Goal: Task Accomplishment & Management: Manage account settings

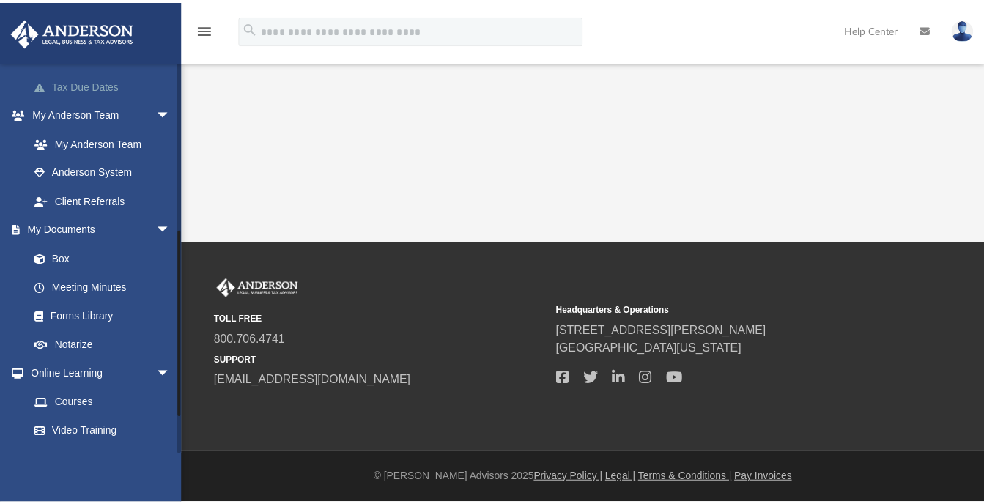
scroll to position [348, 0]
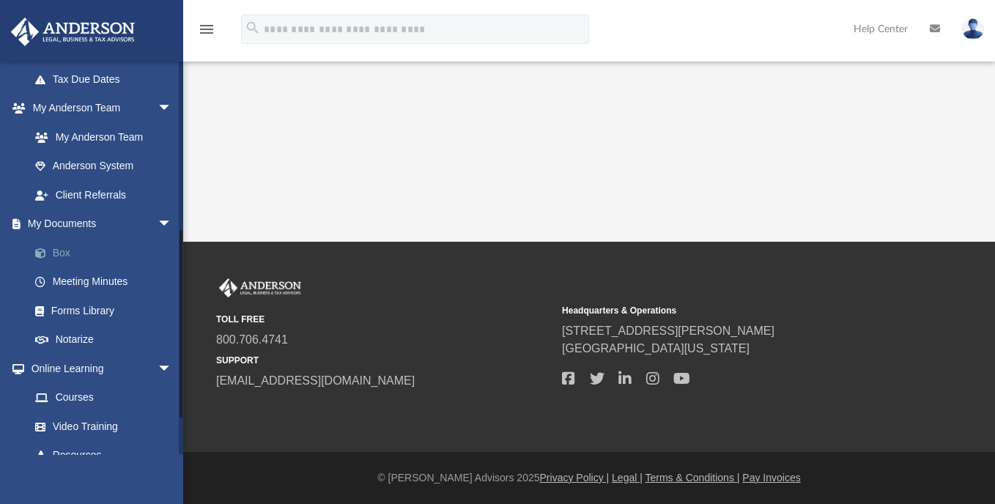
click at [59, 248] on link "Box" at bounding box center [108, 252] width 174 height 29
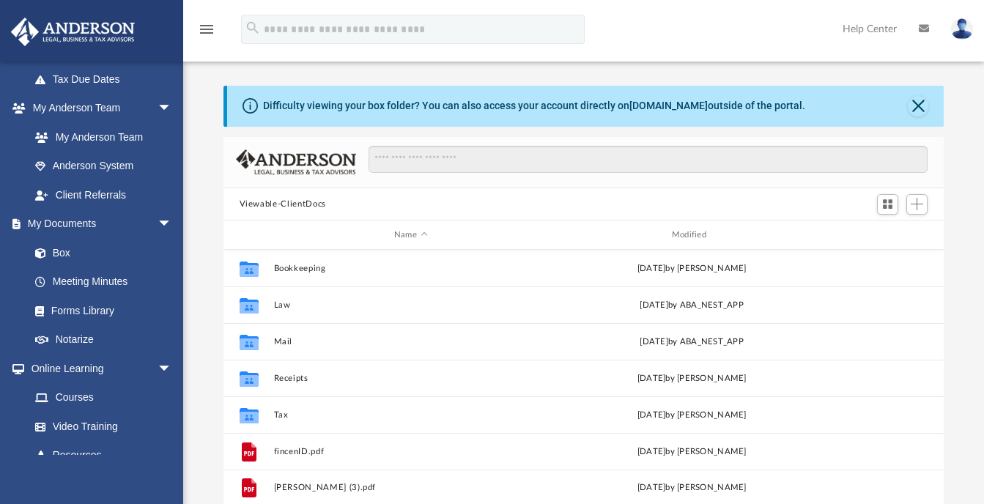
scroll to position [323, 710]
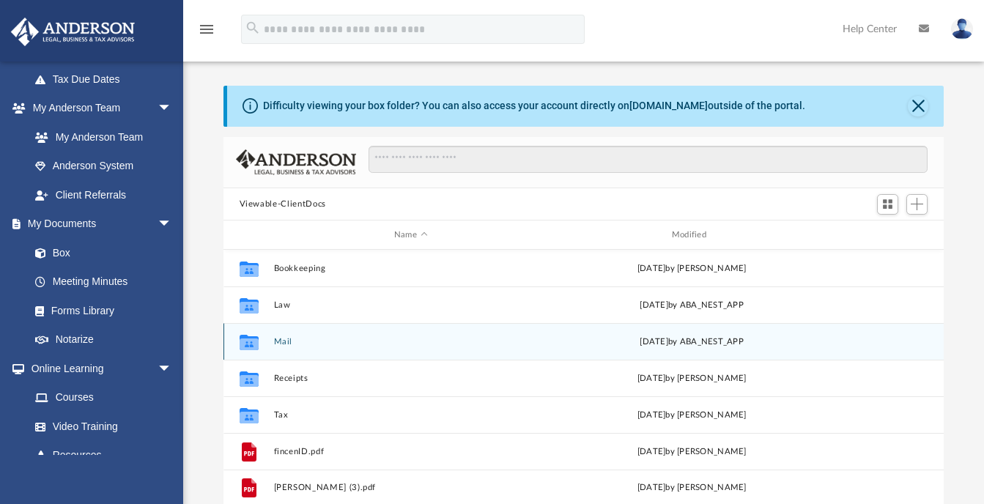
click at [246, 345] on icon "grid" at bounding box center [248, 342] width 19 height 15
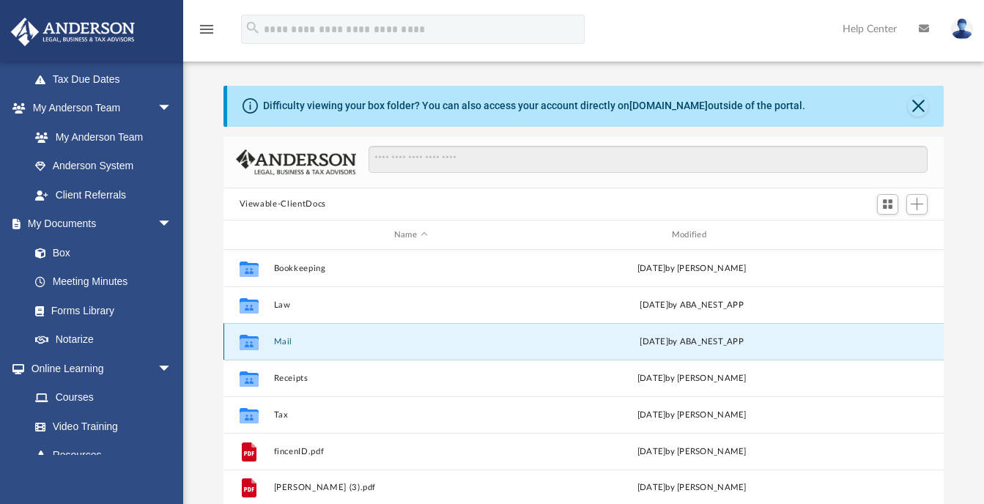
click at [280, 342] on button "Mail" at bounding box center [410, 342] width 275 height 10
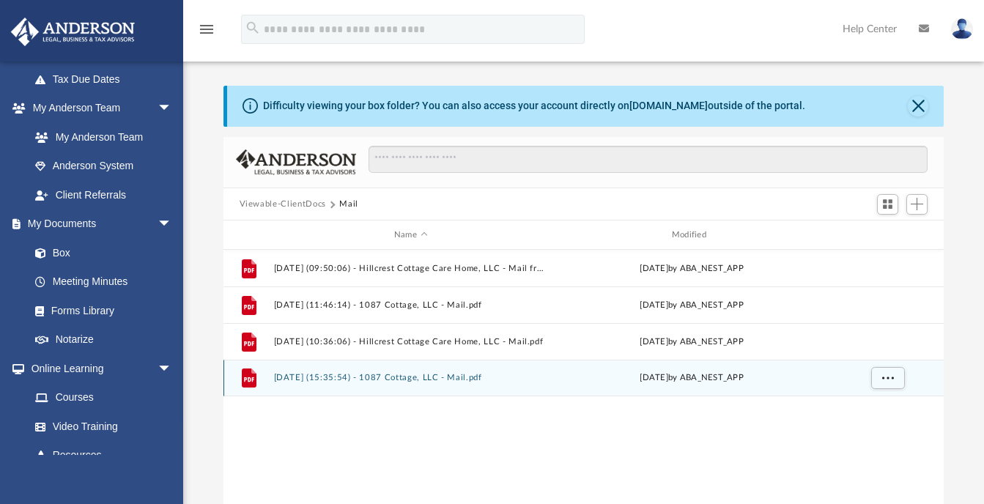
click at [401, 379] on button "[DATE] (15:35:54) - 1087 Cottage, LLC - Mail.pdf" at bounding box center [410, 379] width 275 height 10
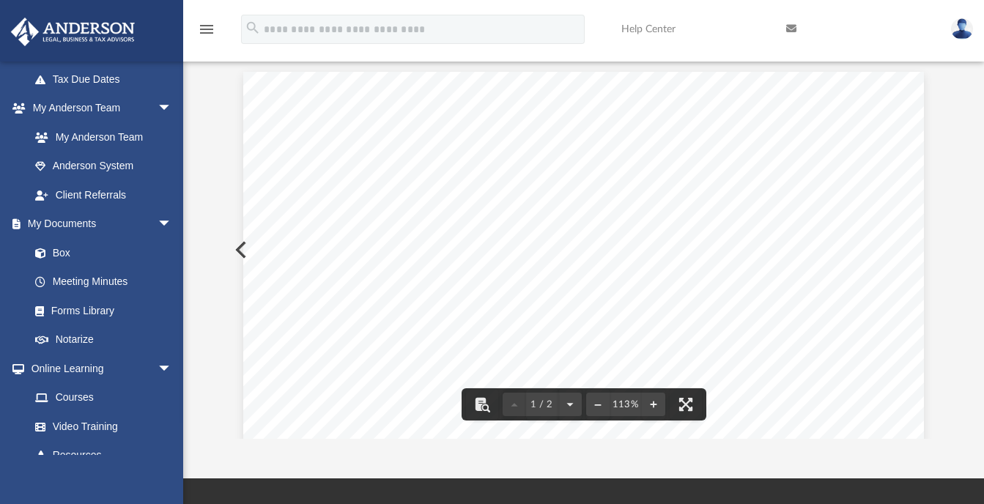
scroll to position [0, 0]
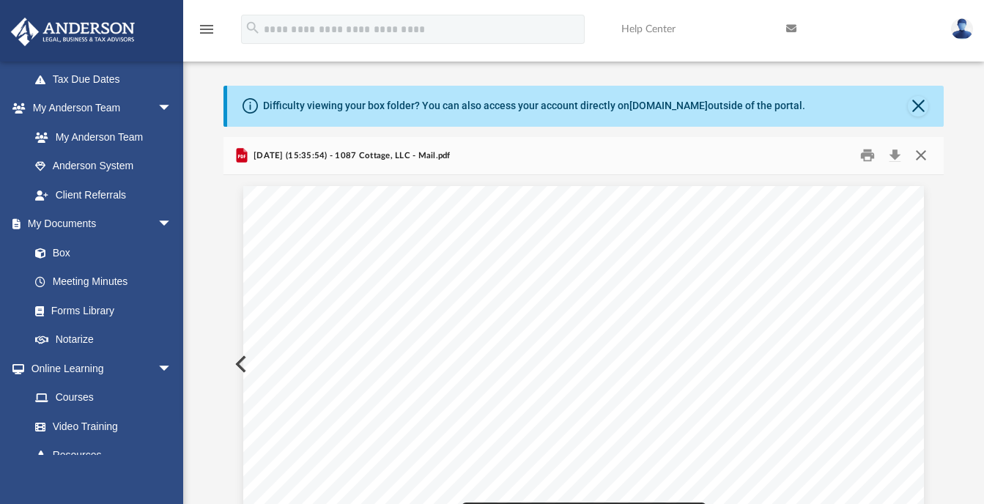
click at [921, 158] on button "Close" at bounding box center [921, 155] width 26 height 23
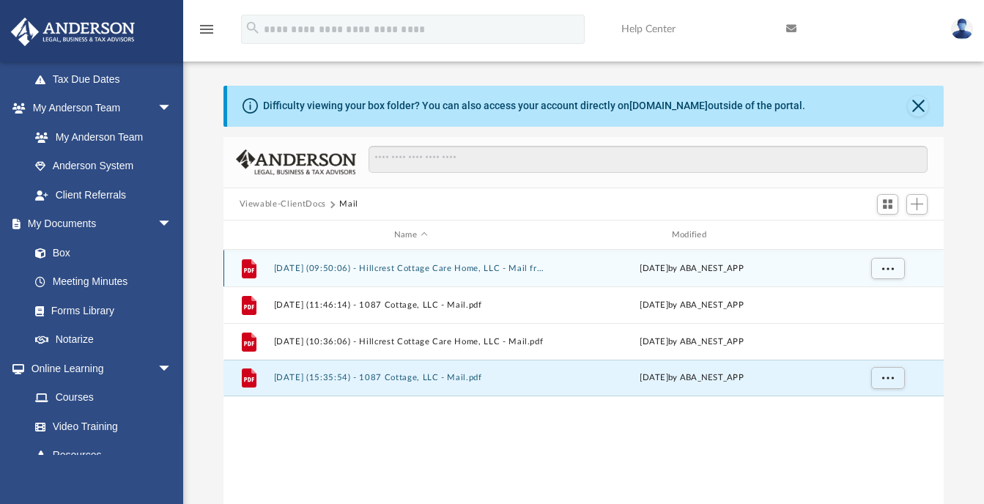
click at [555, 268] on div "[DATE] by ABA_NEST_APP" at bounding box center [692, 268] width 275 height 13
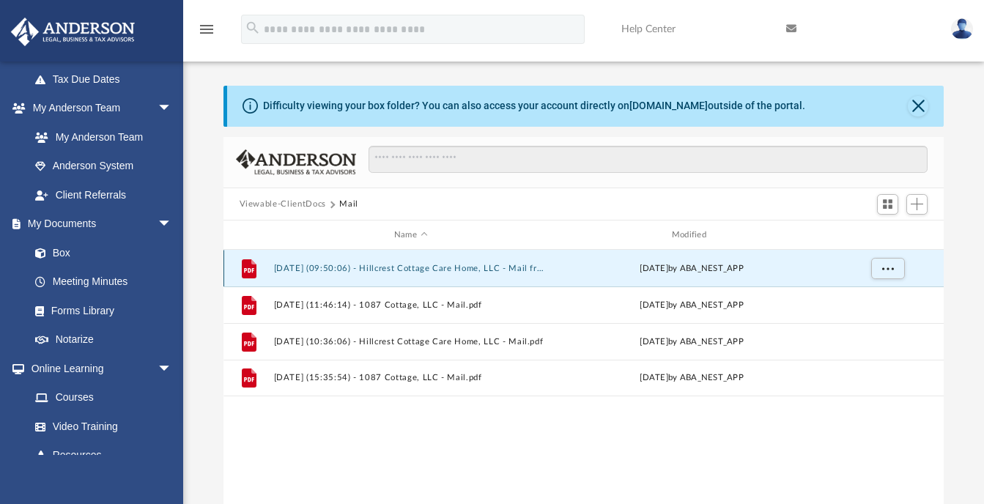
click at [346, 269] on button "[DATE] (09:50:06) - Hillcrest Cottage Care Home, LLC - Mail from FRANCHISE TAX …" at bounding box center [410, 269] width 275 height 10
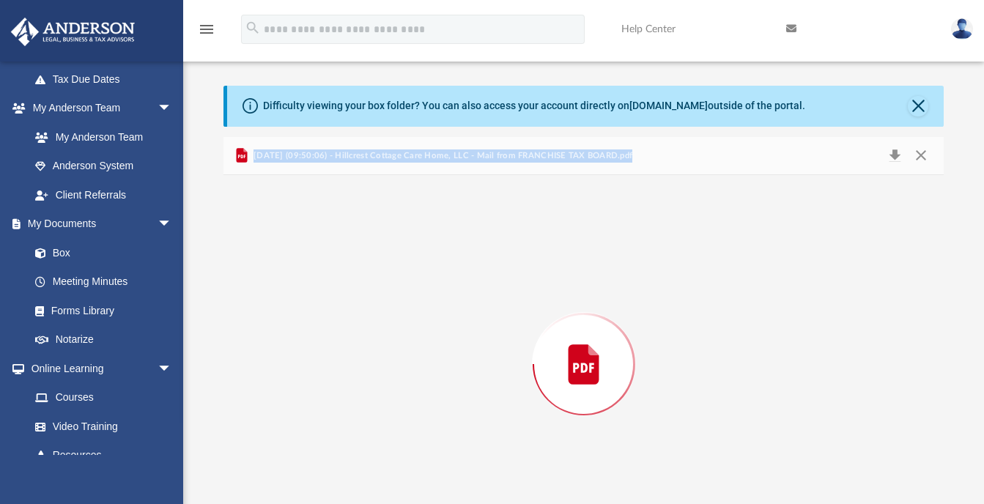
scroll to position [49, 0]
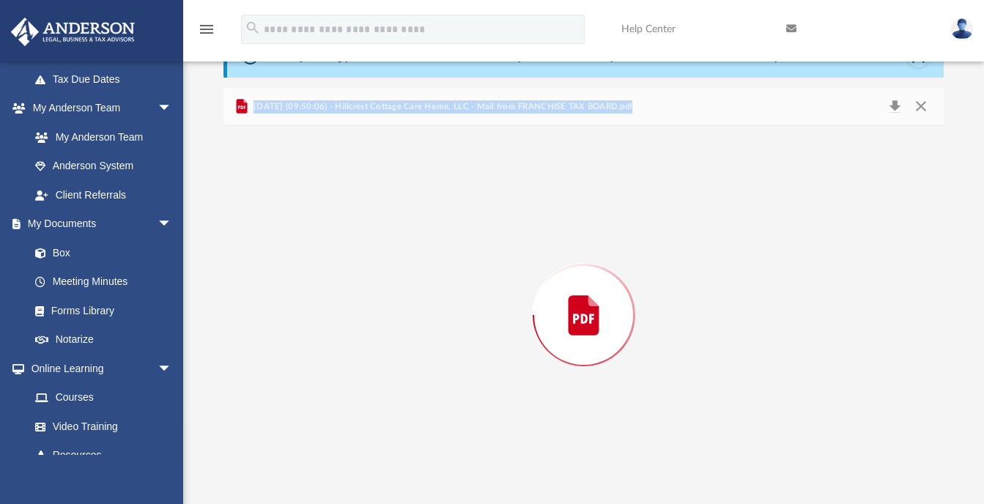
click at [346, 269] on div "Preview" at bounding box center [584, 315] width 721 height 378
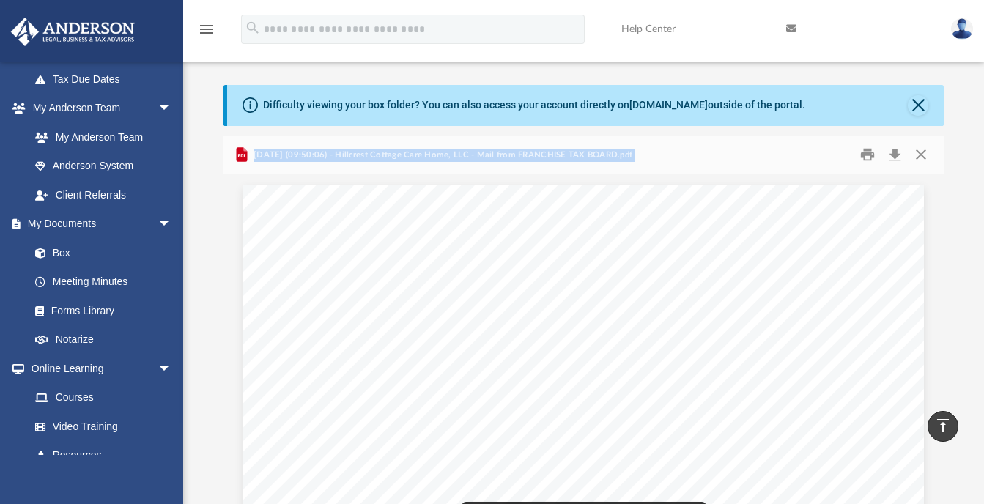
scroll to position [0, 0]
click at [917, 155] on button "Close" at bounding box center [921, 155] width 26 height 23
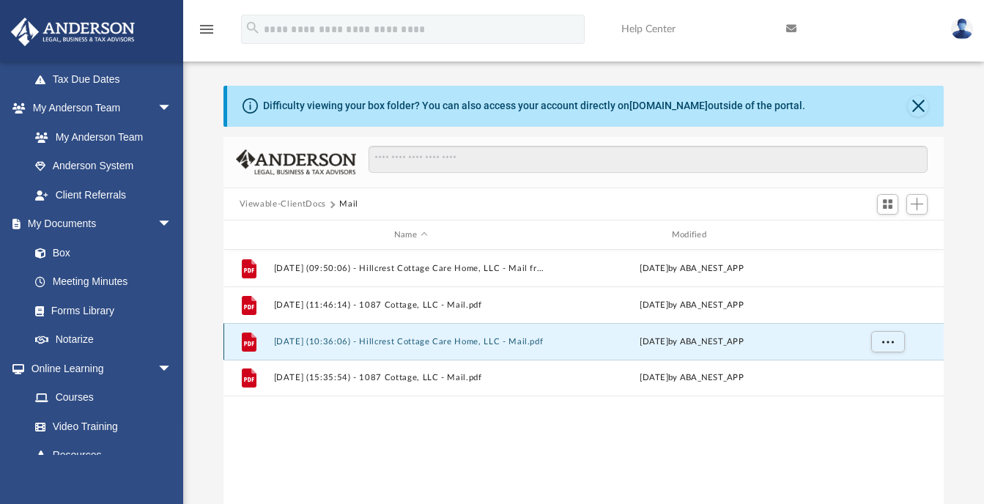
click at [470, 339] on button "[DATE] (10:36:06) - Hillcrest Cottage Care Home, LLC - Mail.pdf" at bounding box center [410, 342] width 275 height 10
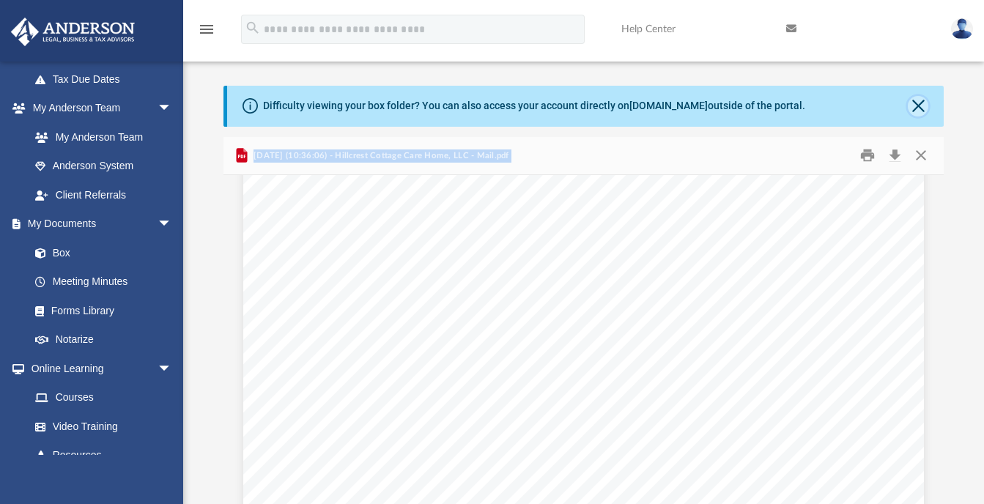
click at [915, 107] on button "Close" at bounding box center [918, 106] width 21 height 21
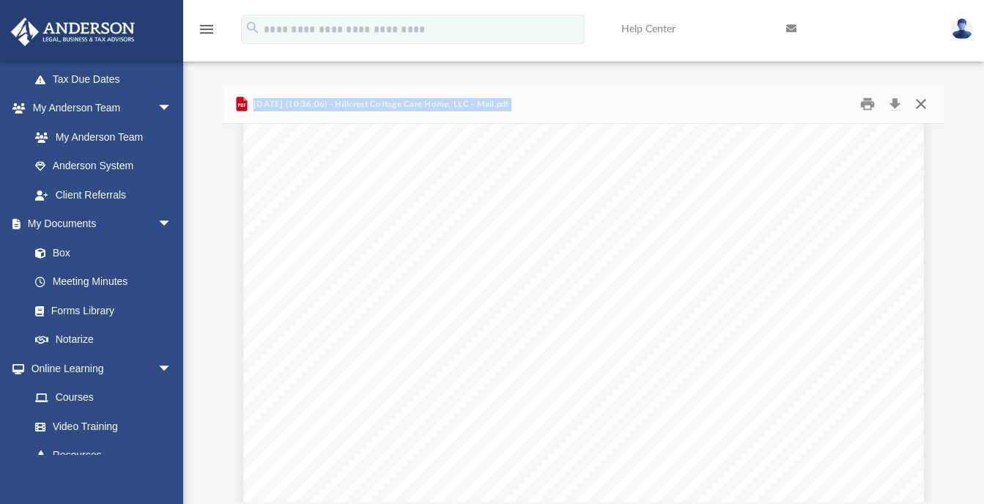
click at [916, 105] on button "Close" at bounding box center [921, 104] width 26 height 23
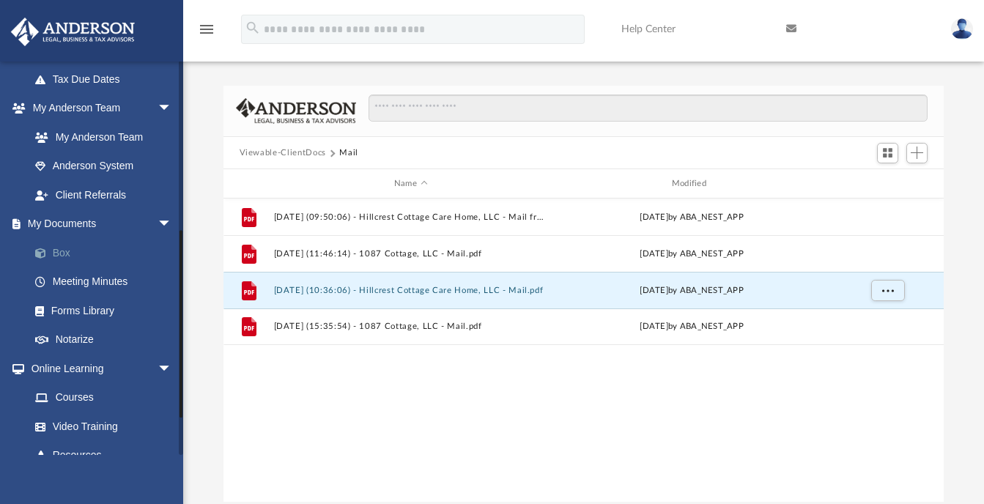
click at [67, 253] on link "Box" at bounding box center [108, 252] width 174 height 29
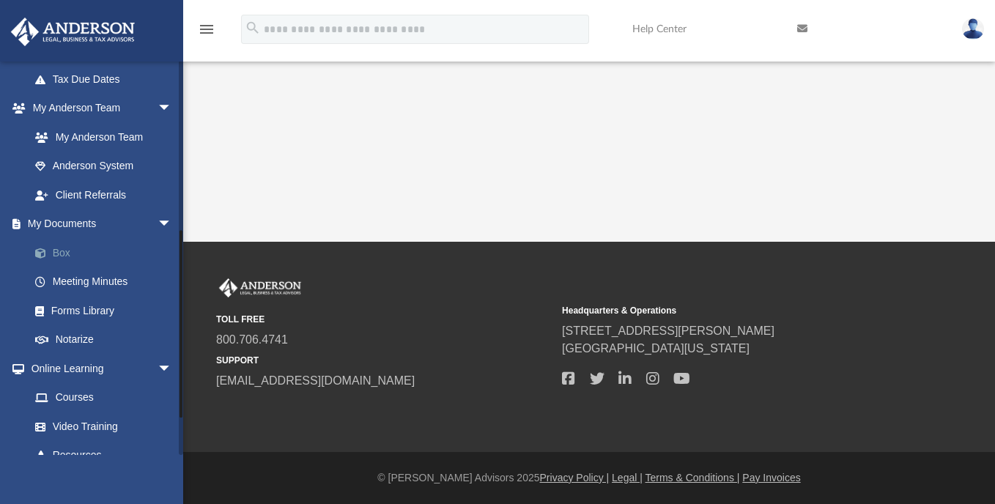
click at [57, 251] on link "Box" at bounding box center [108, 252] width 174 height 29
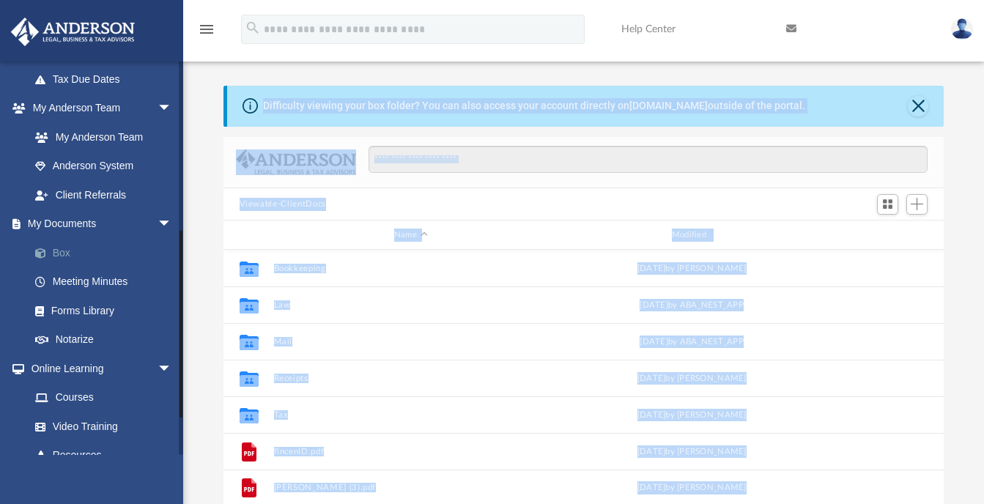
scroll to position [323, 710]
click at [199, 315] on div "Difficulty viewing your box folder? You can also access your account directly o…" at bounding box center [583, 320] width 801 height 468
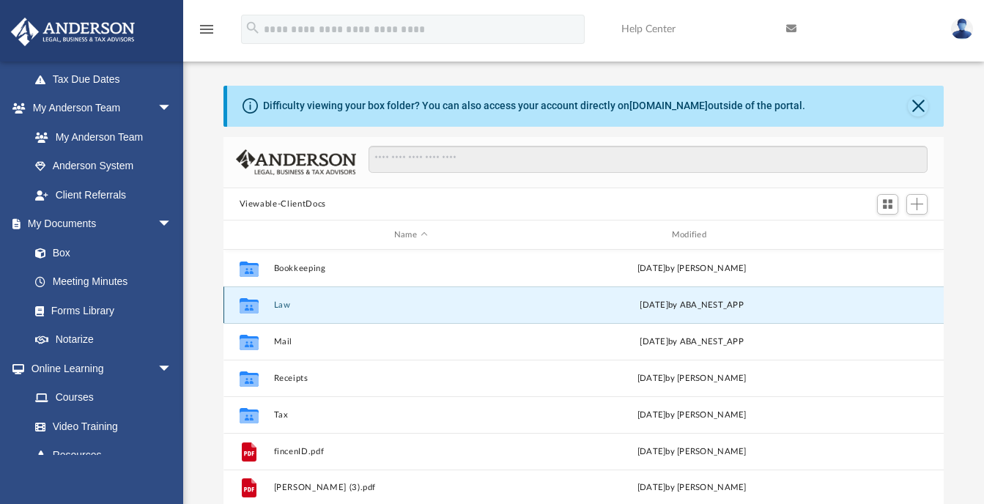
click at [286, 304] on button "Law" at bounding box center [410, 306] width 275 height 10
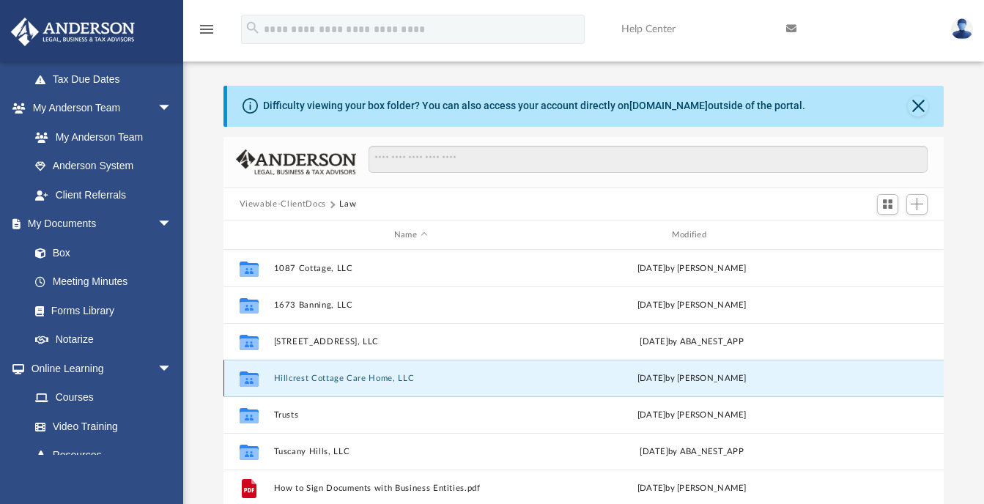
click at [287, 378] on button "Hillcrest Cottage Care Home, LLC" at bounding box center [410, 379] width 275 height 10
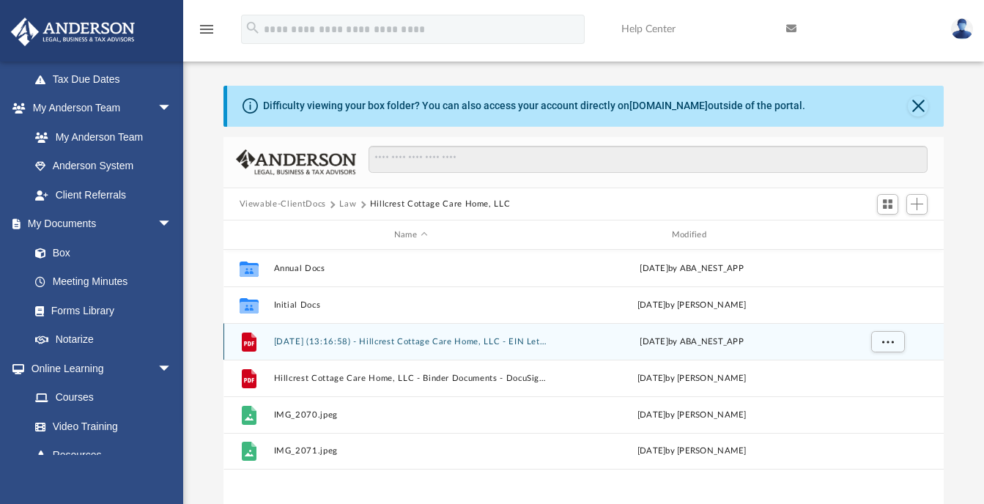
click at [248, 340] on icon "grid" at bounding box center [248, 342] width 15 height 19
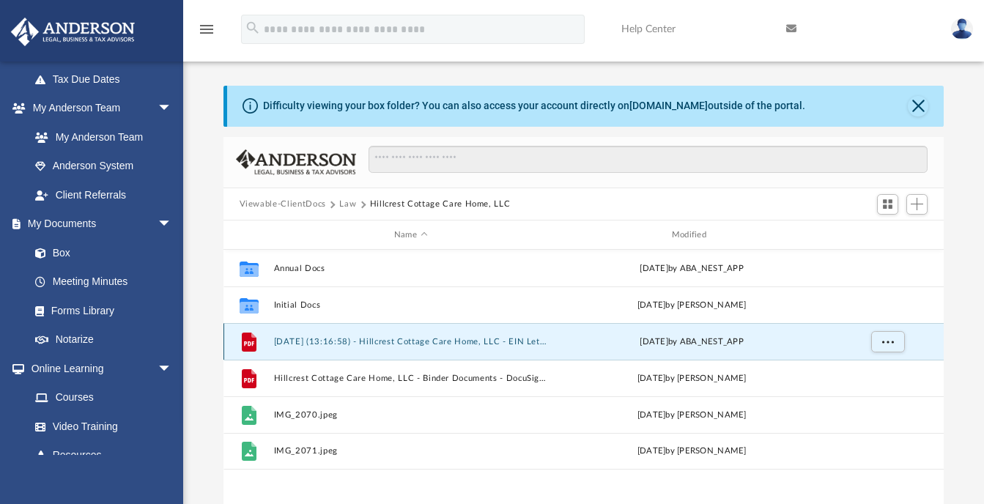
click at [324, 339] on button "[DATE] (13:16:58) - Hillcrest Cottage Care Home, LLC - EIN Letter from IRS.pdf" at bounding box center [410, 342] width 275 height 10
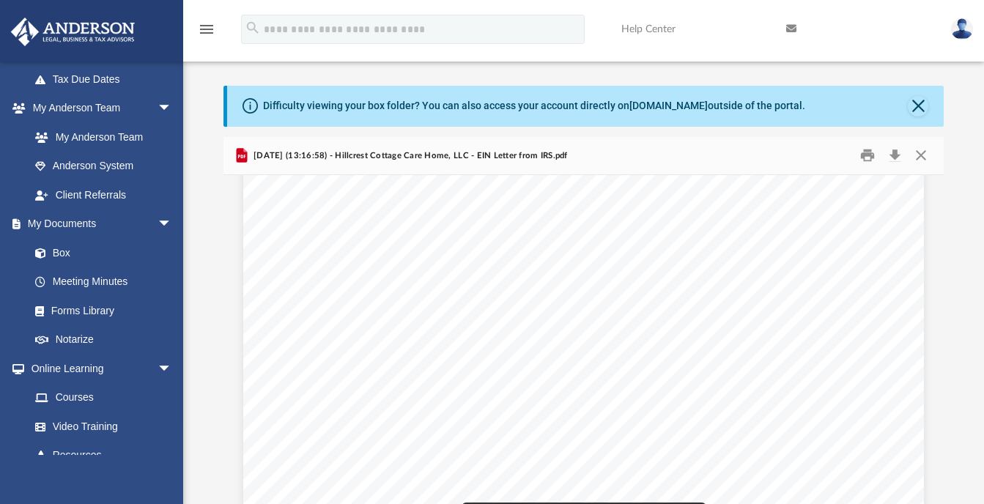
scroll to position [111, 0]
click at [866, 157] on button "Print" at bounding box center [867, 155] width 29 height 23
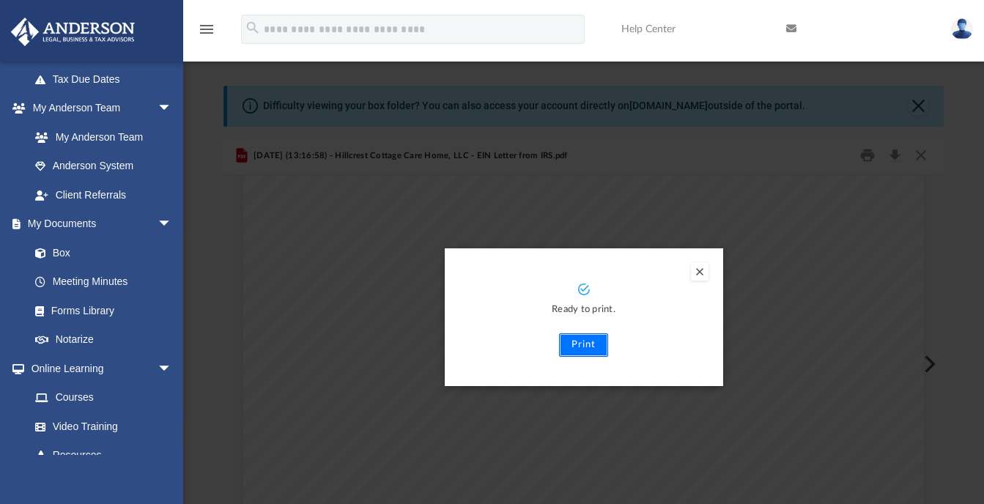
click at [577, 345] on button "Print" at bounding box center [583, 345] width 49 height 23
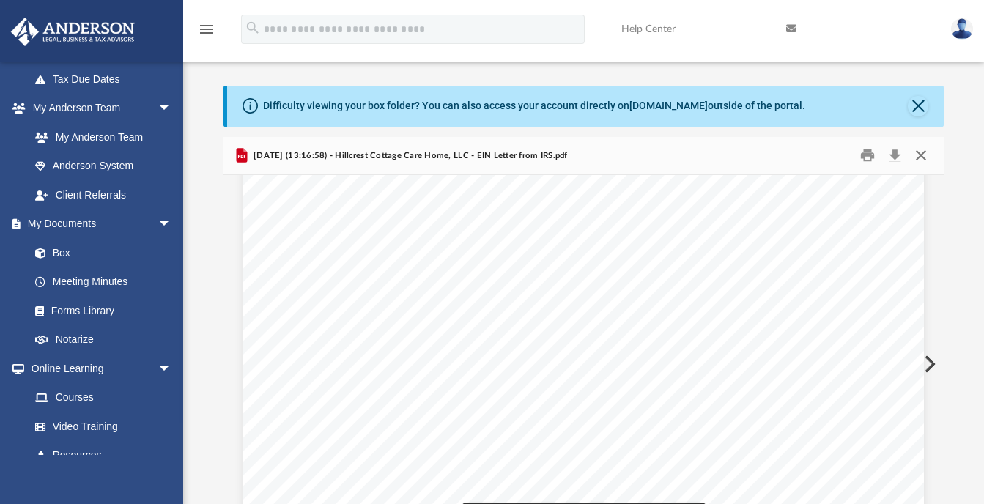
click at [919, 154] on button "Close" at bounding box center [921, 155] width 26 height 23
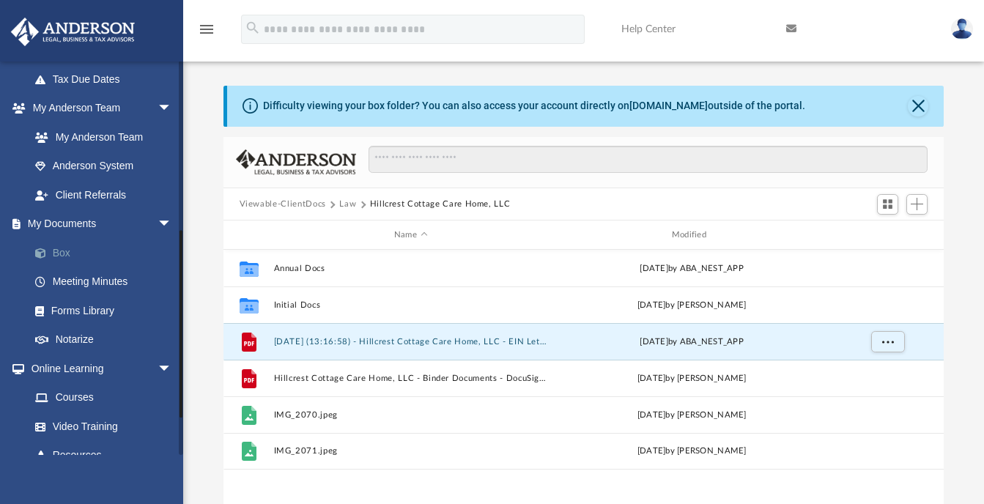
click at [59, 253] on link "Box" at bounding box center [108, 252] width 174 height 29
click at [53, 253] on link "Box" at bounding box center [108, 252] width 174 height 29
click at [15, 420] on li "Video Training" at bounding box center [102, 426] width 184 height 29
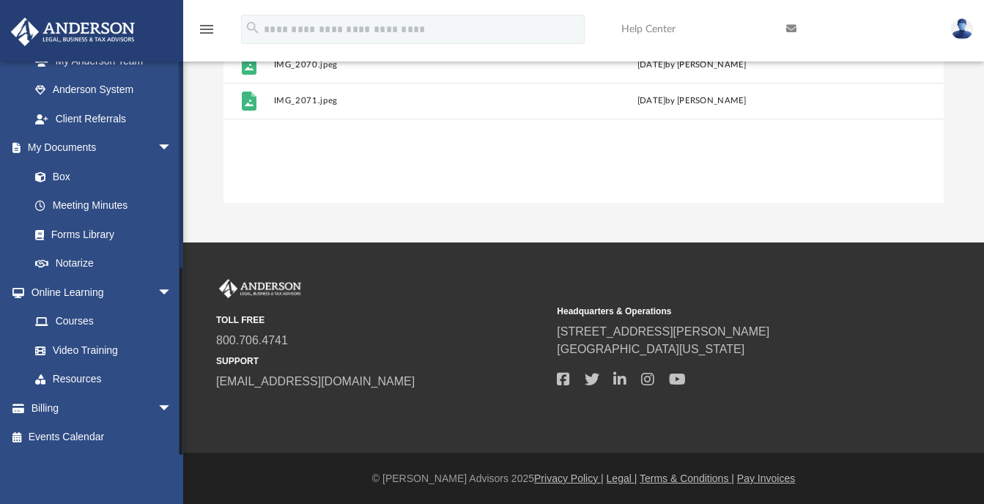
scroll to position [351, 0]
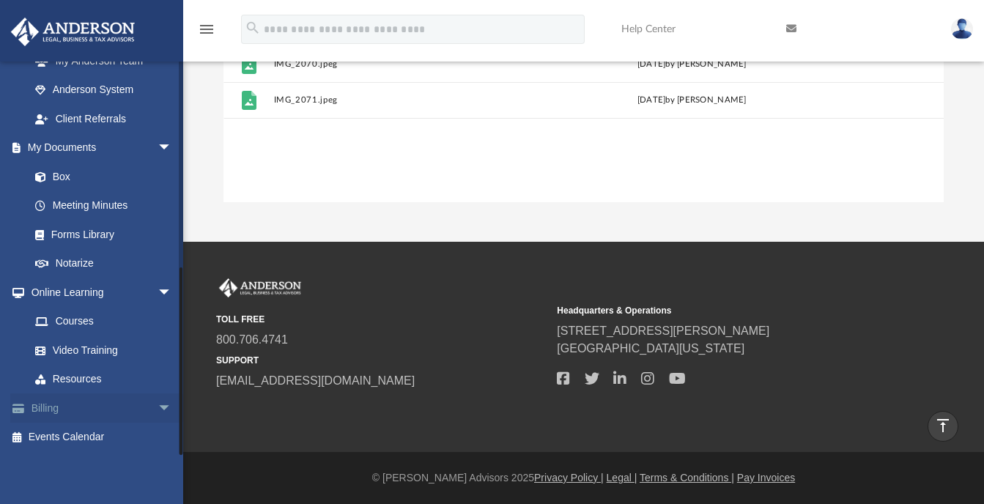
click at [44, 406] on link "Billing arrow_drop_down" at bounding box center [102, 408] width 184 height 29
click at [158, 406] on span "arrow_drop_down" at bounding box center [172, 409] width 29 height 30
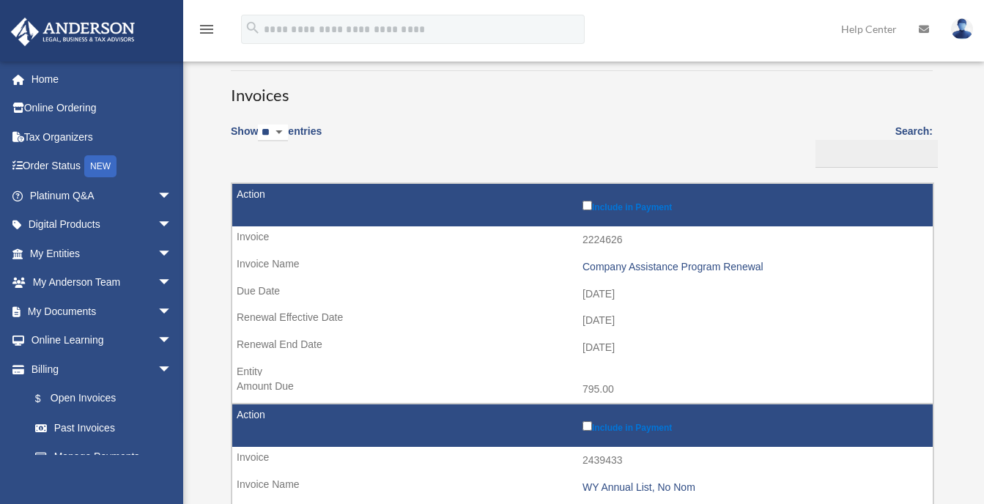
scroll to position [117, 0]
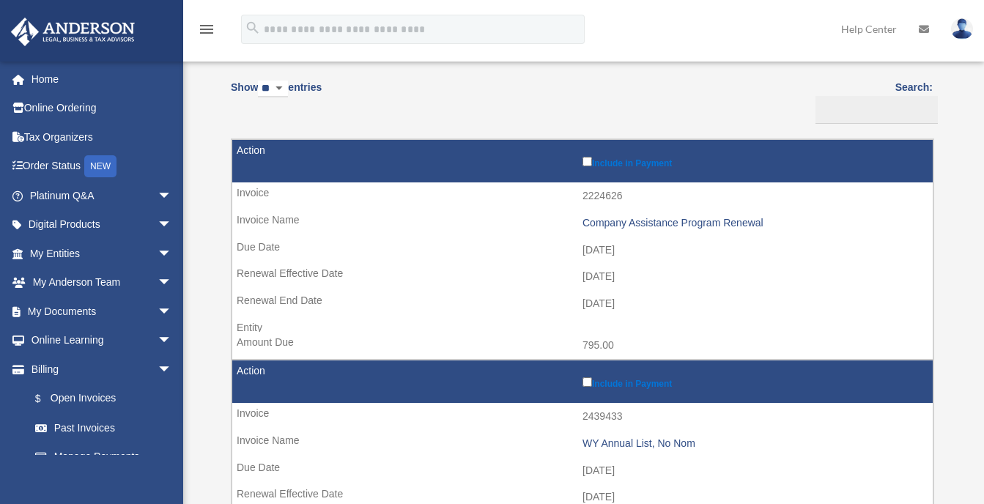
click at [254, 150] on td "Include in Payment" at bounding box center [582, 161] width 701 height 43
click at [612, 162] on label "Include in Payment" at bounding box center [754, 161] width 343 height 15
click at [501, 243] on td "2025-10-11" at bounding box center [582, 251] width 701 height 28
click at [509, 301] on td "2026-10-31" at bounding box center [582, 304] width 701 height 28
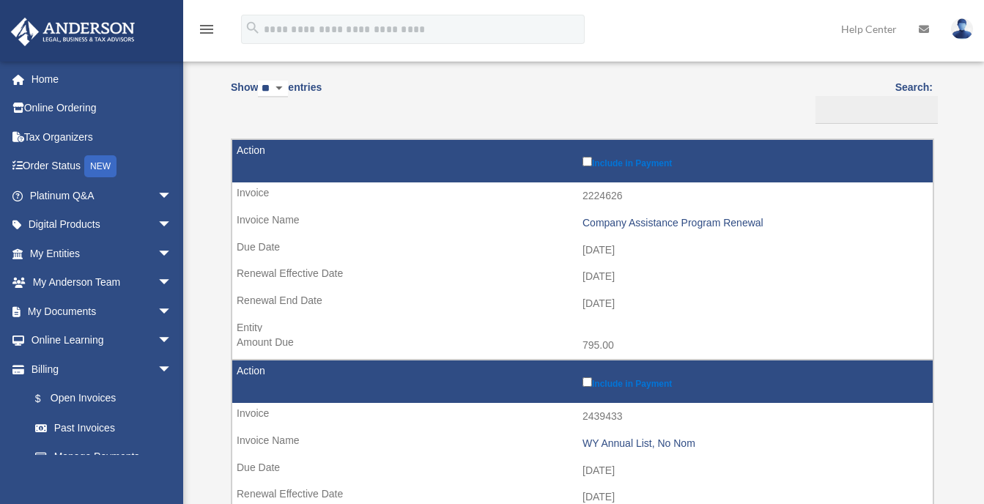
click at [253, 188] on td "2224626" at bounding box center [582, 197] width 701 height 28
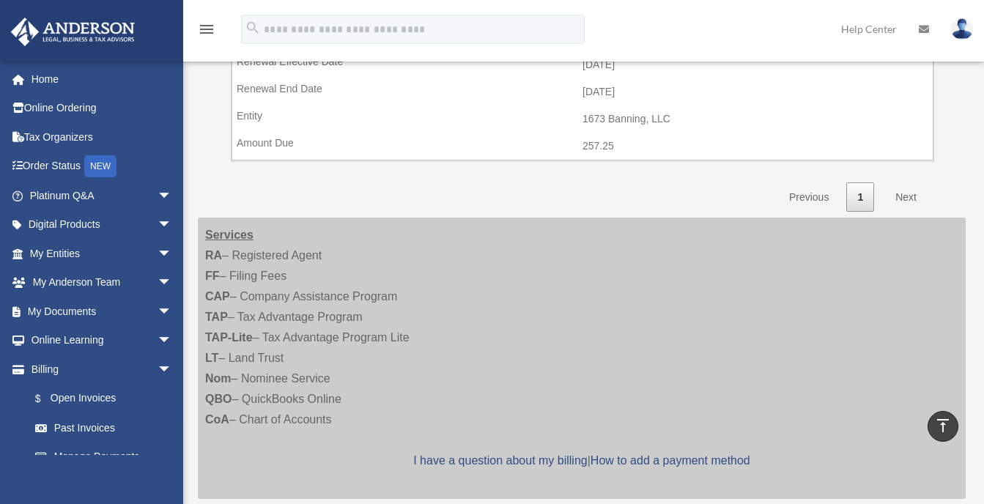
scroll to position [1085, 0]
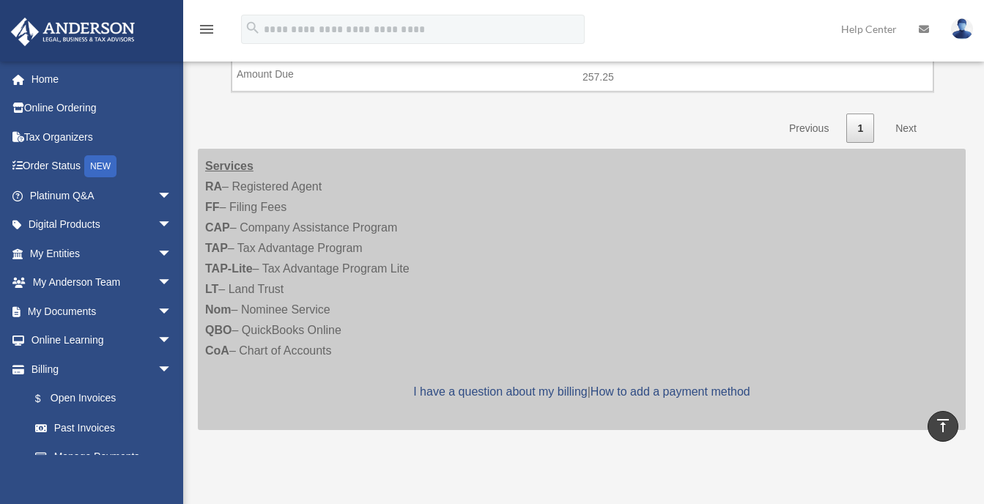
click at [909, 127] on link "Next" at bounding box center [906, 129] width 43 height 30
click at [900, 127] on link "Next" at bounding box center [906, 129] width 43 height 30
click at [902, 122] on link "Next" at bounding box center [906, 129] width 43 height 30
click at [858, 129] on link "1" at bounding box center [861, 129] width 28 height 30
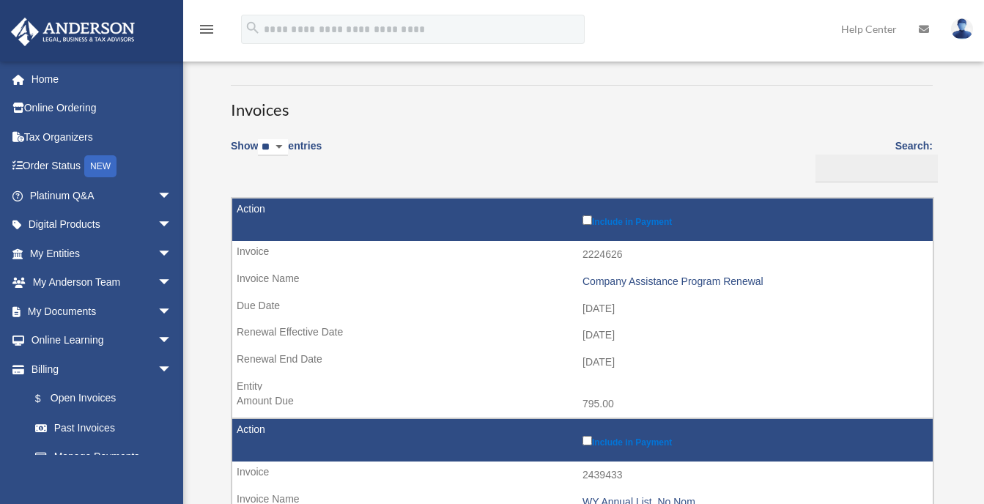
scroll to position [88, 0]
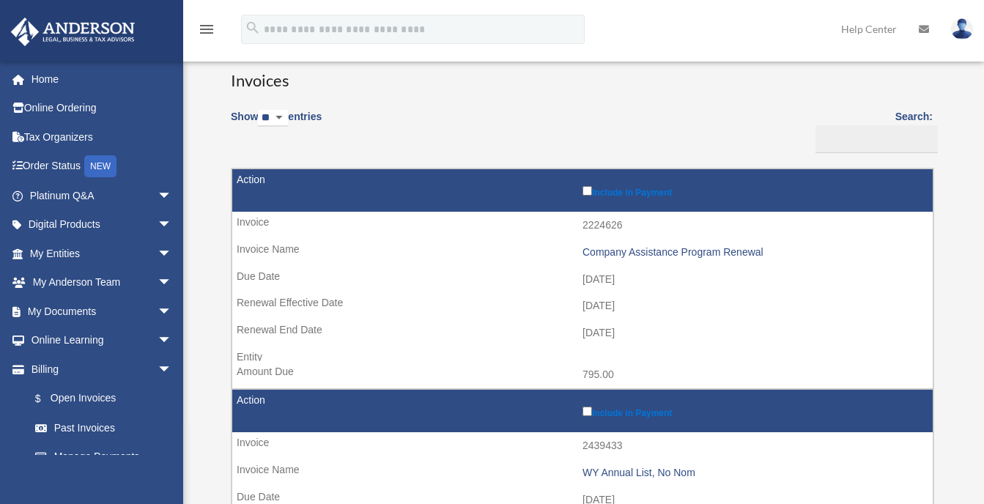
click at [248, 175] on td "Include in Payment" at bounding box center [582, 190] width 701 height 43
click at [248, 180] on td "Include in Payment" at bounding box center [582, 190] width 701 height 43
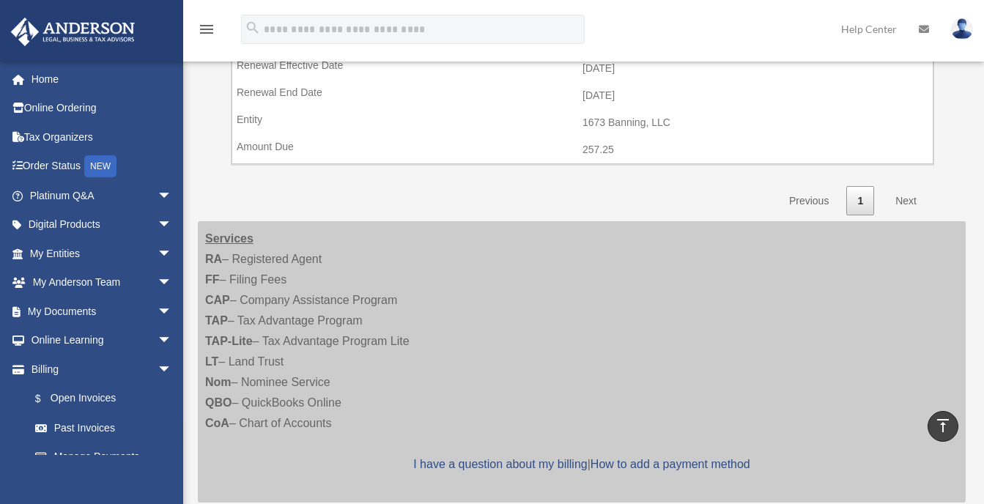
scroll to position [1012, 0]
click at [902, 202] on link "Next" at bounding box center [906, 202] width 43 height 30
click at [902, 206] on link "Next" at bounding box center [906, 202] width 43 height 30
click at [960, 27] on img at bounding box center [962, 28] width 22 height 21
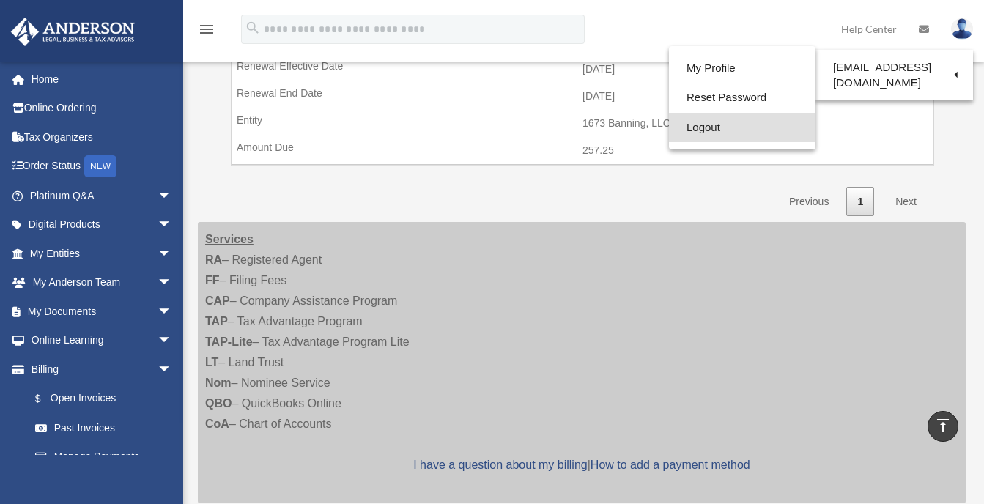
click at [693, 128] on link "Logout" at bounding box center [742, 128] width 147 height 30
